Goal: Task Accomplishment & Management: Use online tool/utility

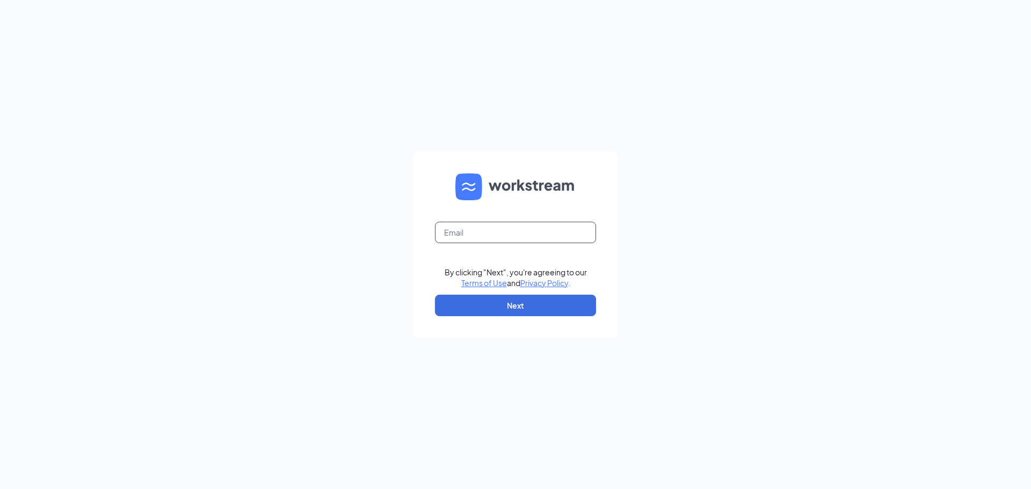
click at [520, 237] on input "text" at bounding box center [515, 232] width 161 height 21
type input "culvers692@yahoo.com"
click at [534, 311] on button "Next" at bounding box center [515, 305] width 161 height 21
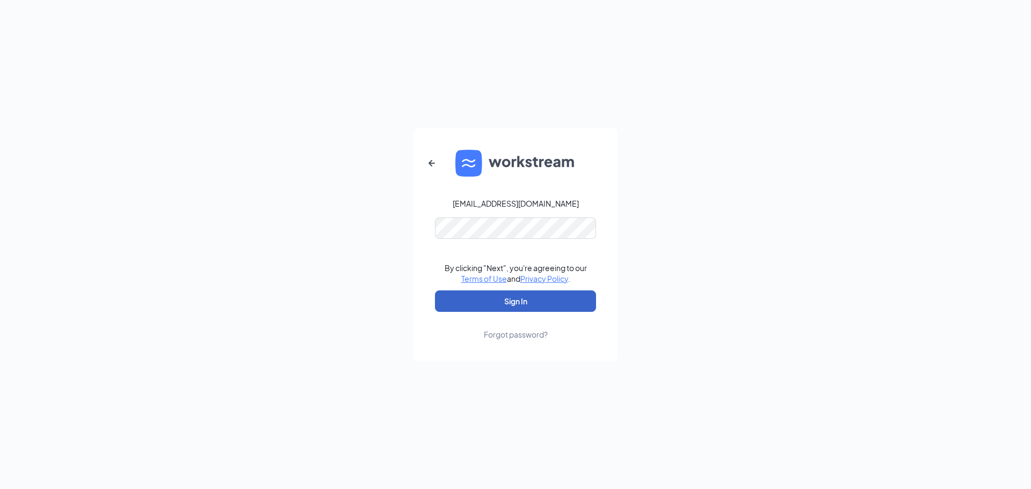
click at [513, 307] on button "Sign In" at bounding box center [515, 301] width 161 height 21
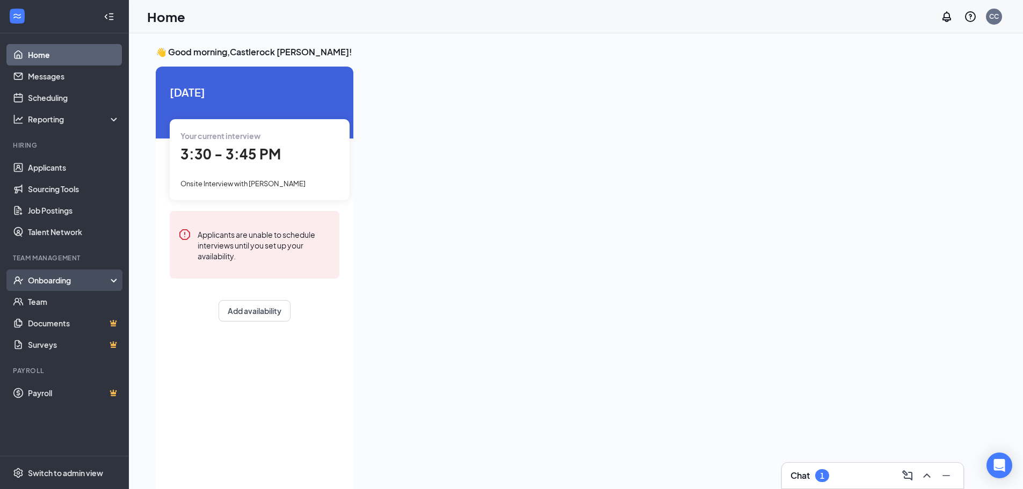
click at [55, 284] on div "Onboarding" at bounding box center [69, 280] width 83 height 11
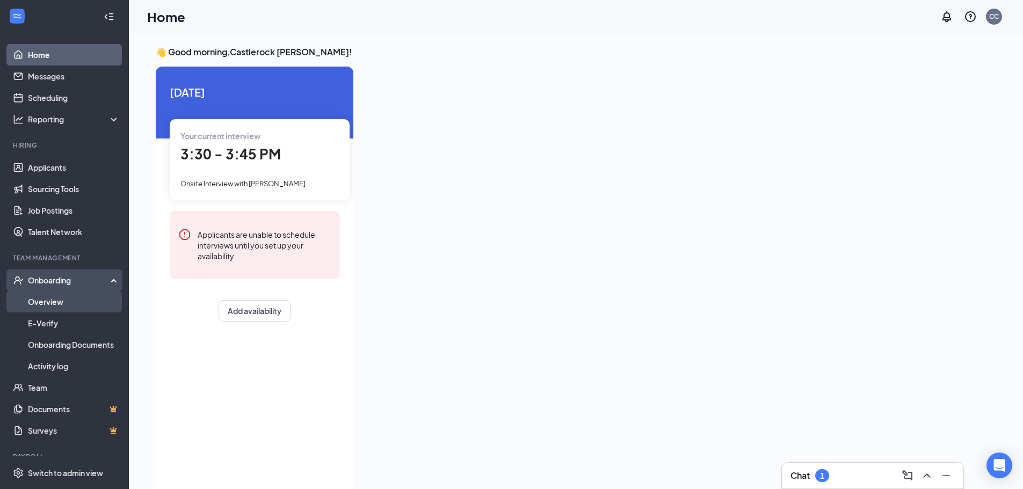
click at [51, 298] on link "Overview" at bounding box center [74, 301] width 92 height 21
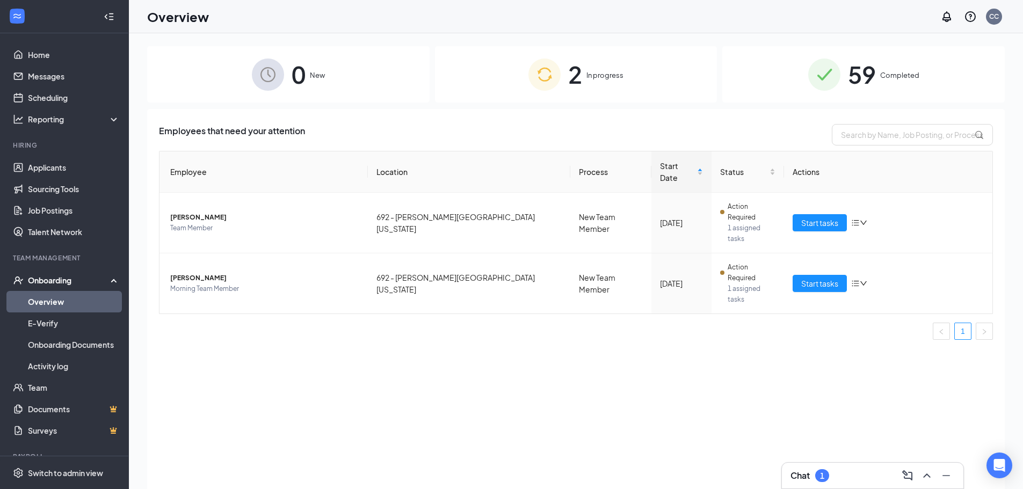
click at [488, 66] on div "2 In progress" at bounding box center [576, 74] width 282 height 56
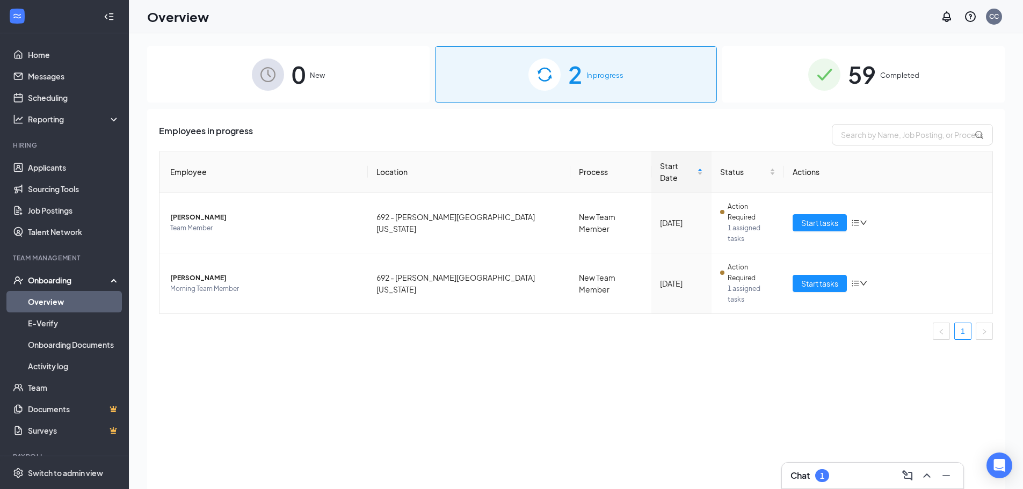
click at [768, 82] on div "59 Completed" at bounding box center [863, 74] width 282 height 56
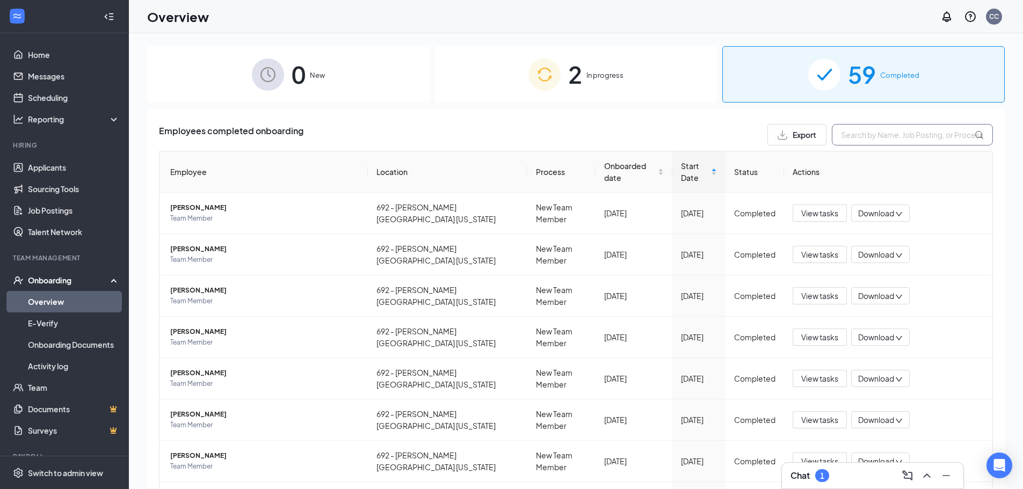
click at [901, 137] on input "text" at bounding box center [912, 134] width 161 height 21
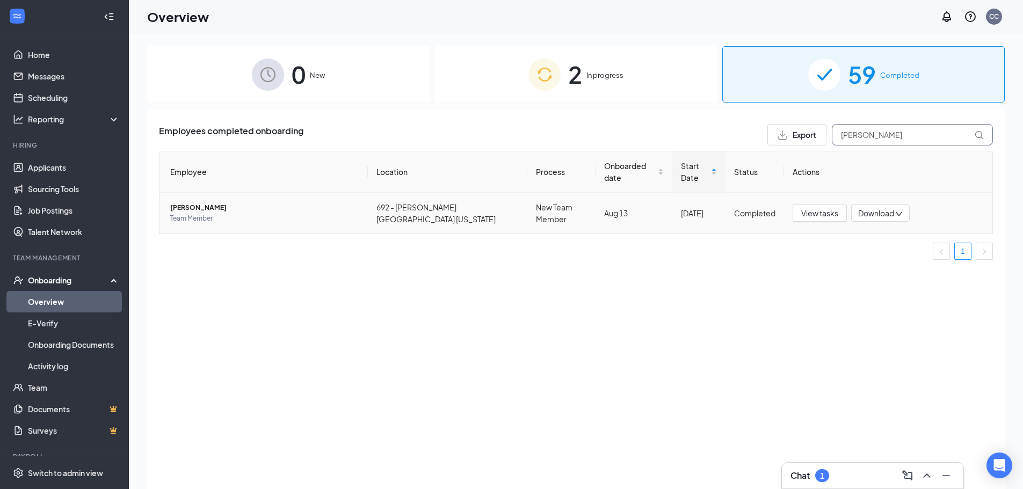
type input "[PERSON_NAME]"
click at [180, 208] on span "[PERSON_NAME]" at bounding box center [264, 207] width 189 height 11
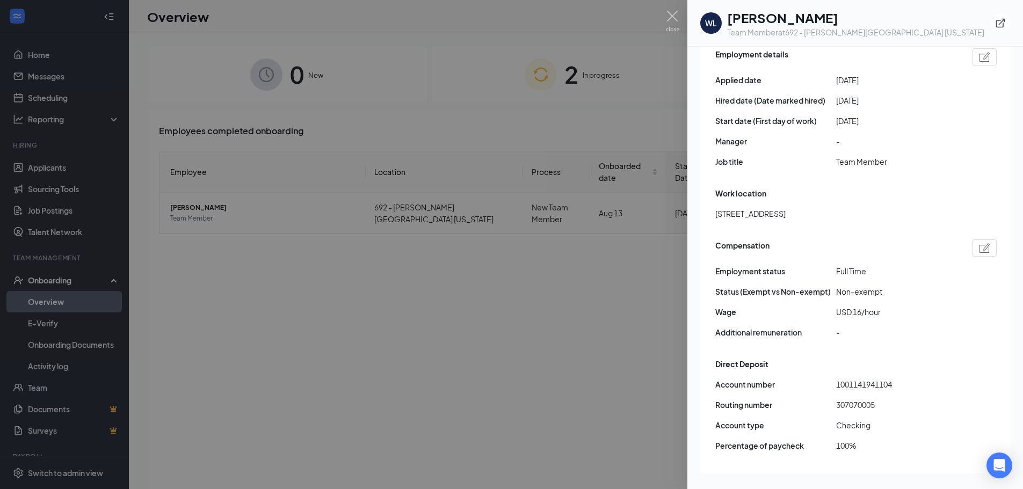
scroll to position [591, 0]
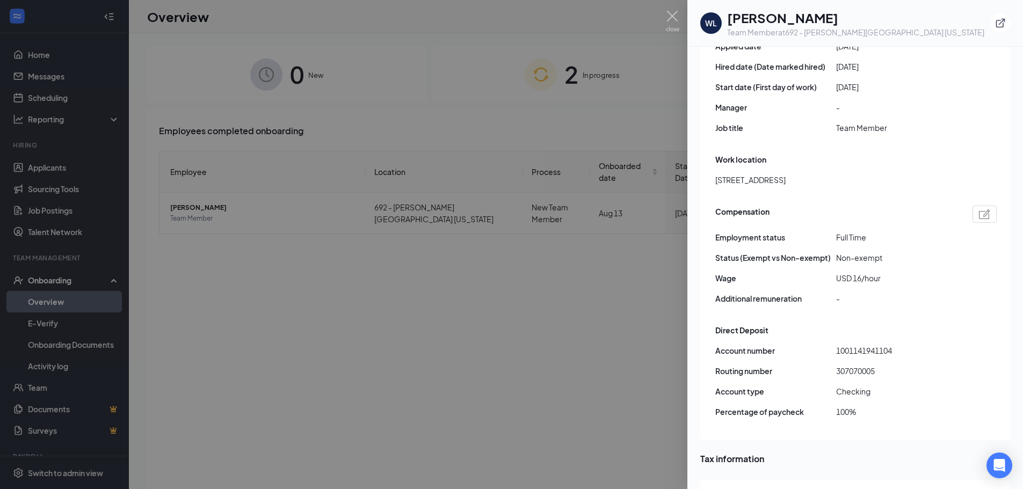
click at [584, 324] on div at bounding box center [511, 244] width 1023 height 489
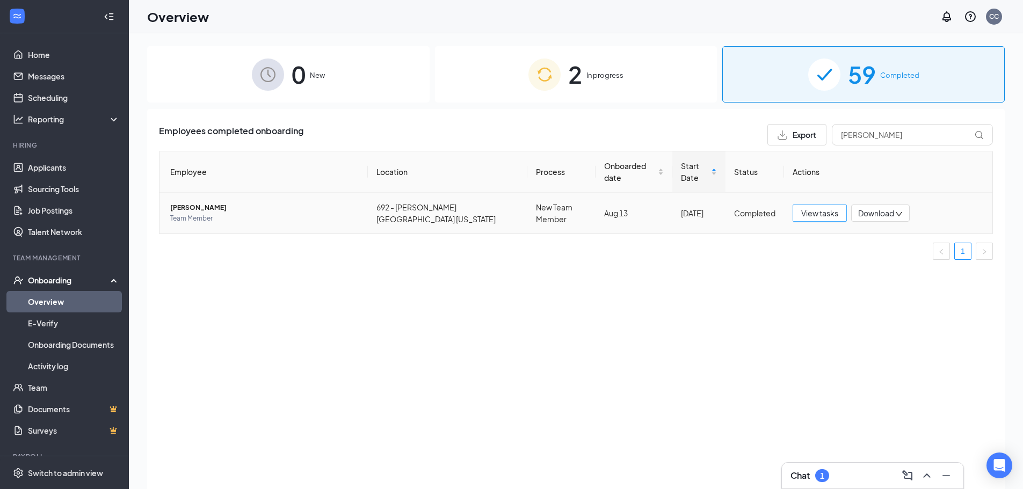
drag, startPoint x: 815, startPoint y: 214, endPoint x: 1030, endPoint y: 474, distance: 337.9
click at [815, 214] on span "View tasks" at bounding box center [819, 213] width 37 height 12
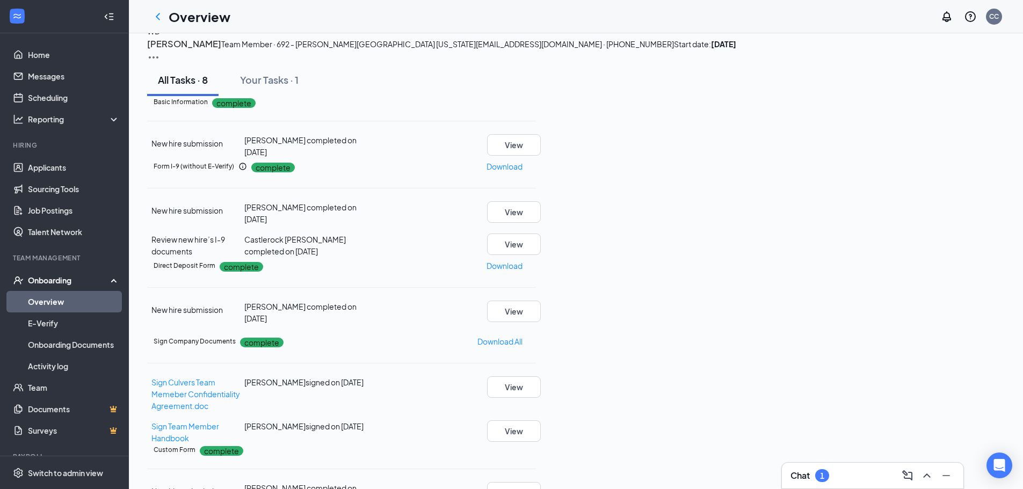
scroll to position [215, 0]
click at [522, 260] on p "Download" at bounding box center [504, 266] width 36 height 12
